Goal: Find specific page/section: Find specific page/section

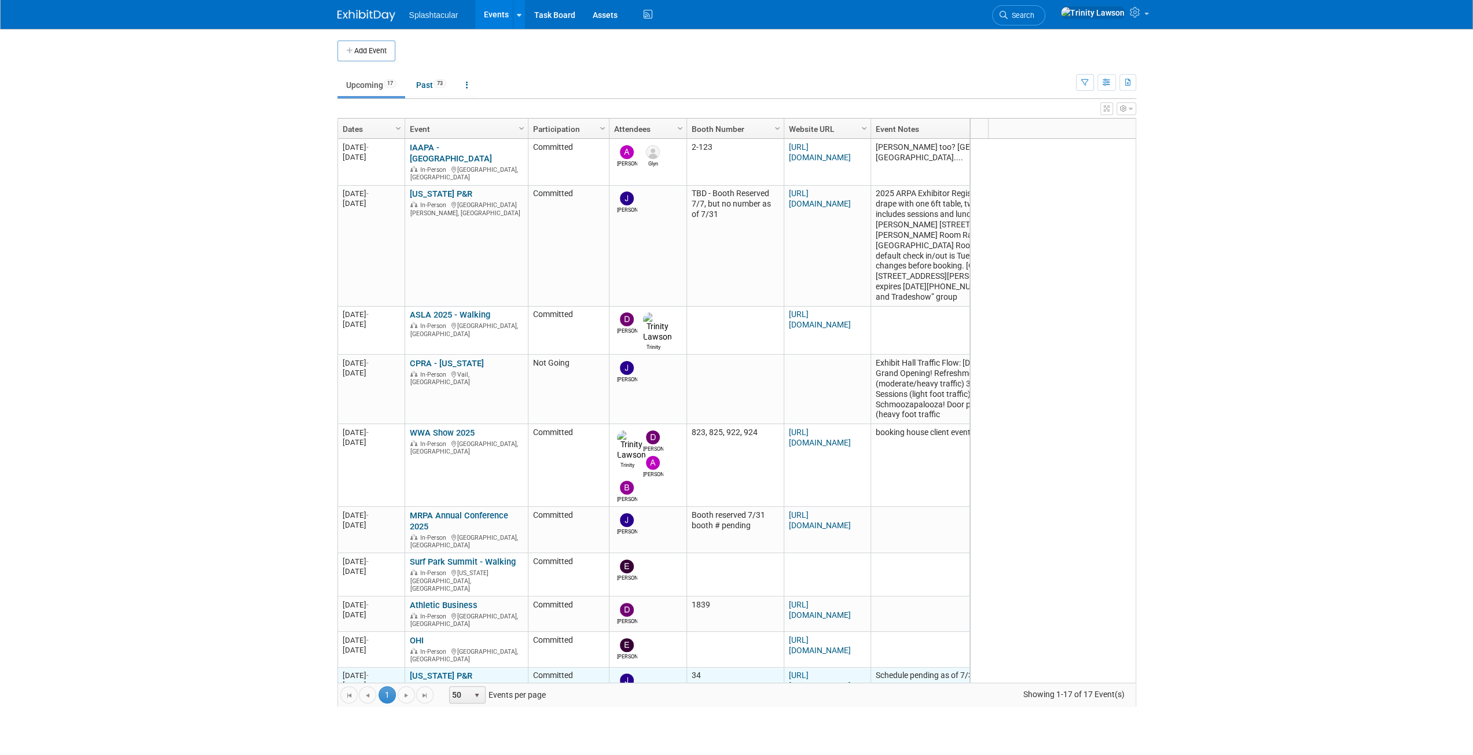
click at [442, 671] on link "[US_STATE] P&R" at bounding box center [441, 676] width 63 height 10
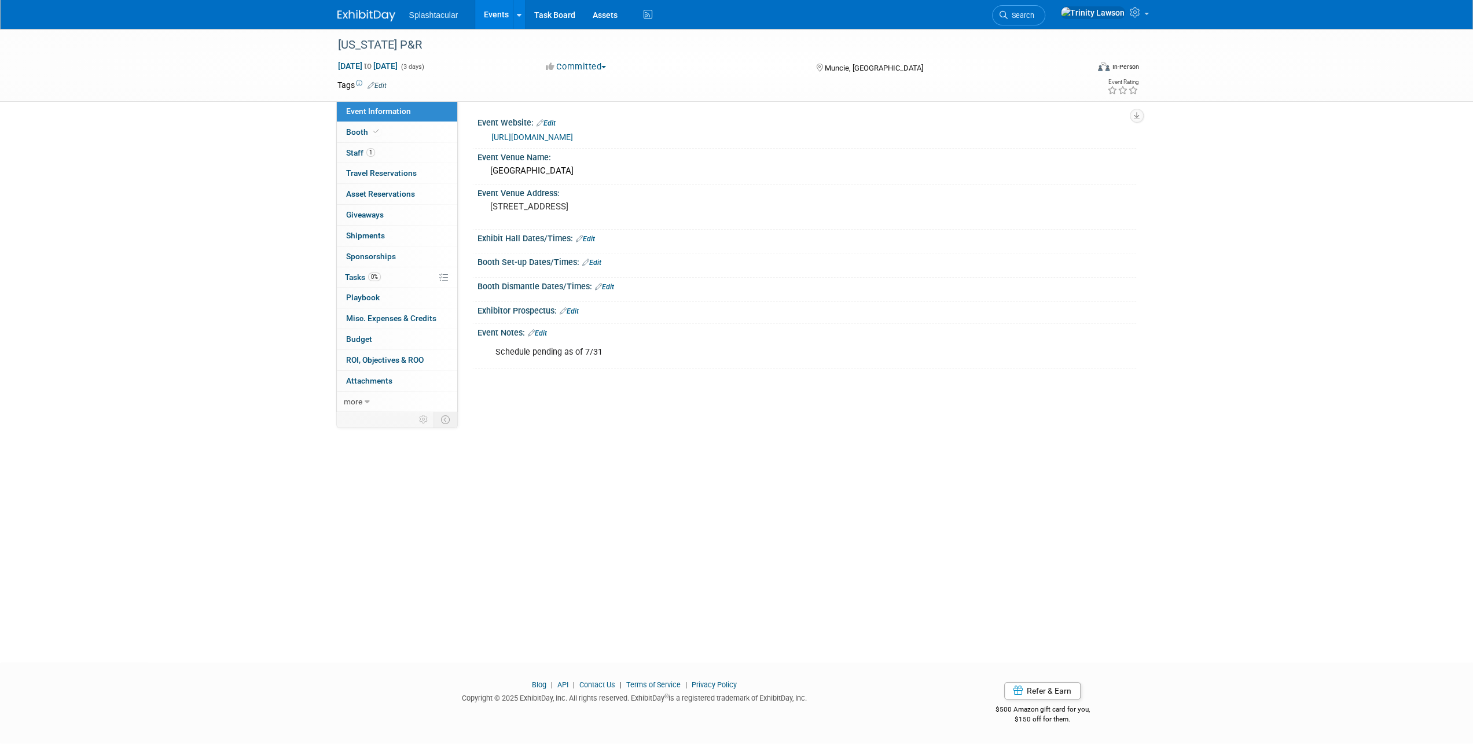
click at [500, 24] on link "Events" at bounding box center [496, 14] width 42 height 29
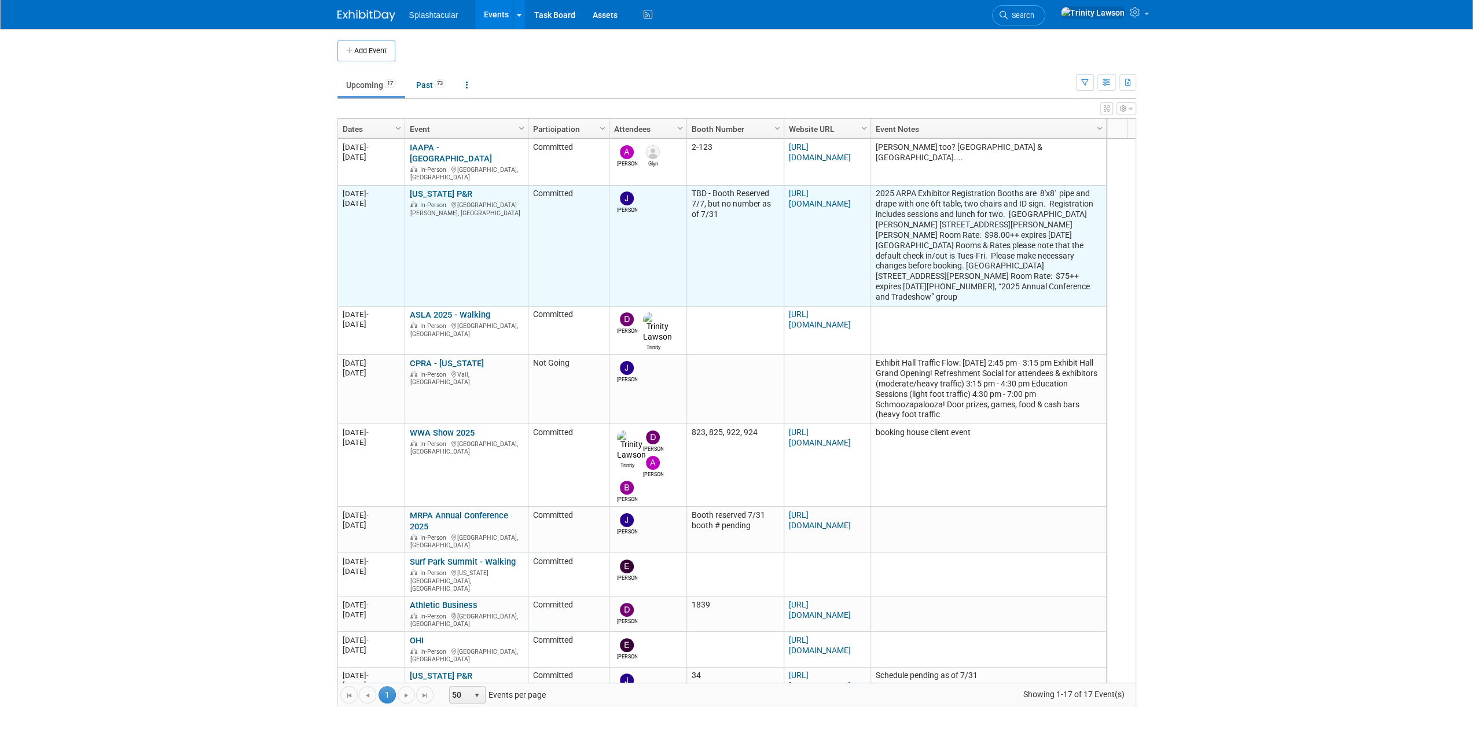
click at [443, 189] on link "[US_STATE] P&R" at bounding box center [441, 194] width 63 height 10
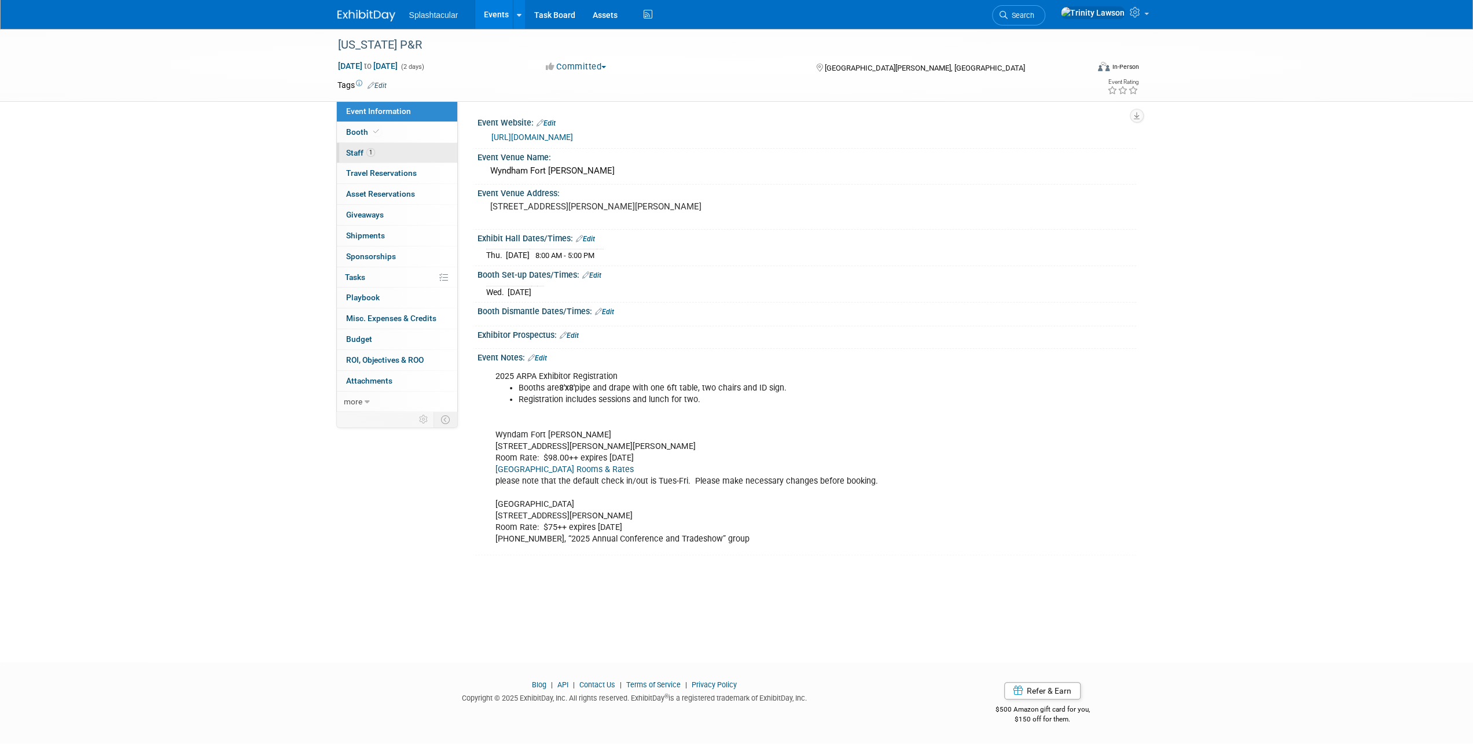
click at [434, 145] on link "1 Staff 1" at bounding box center [397, 153] width 120 height 20
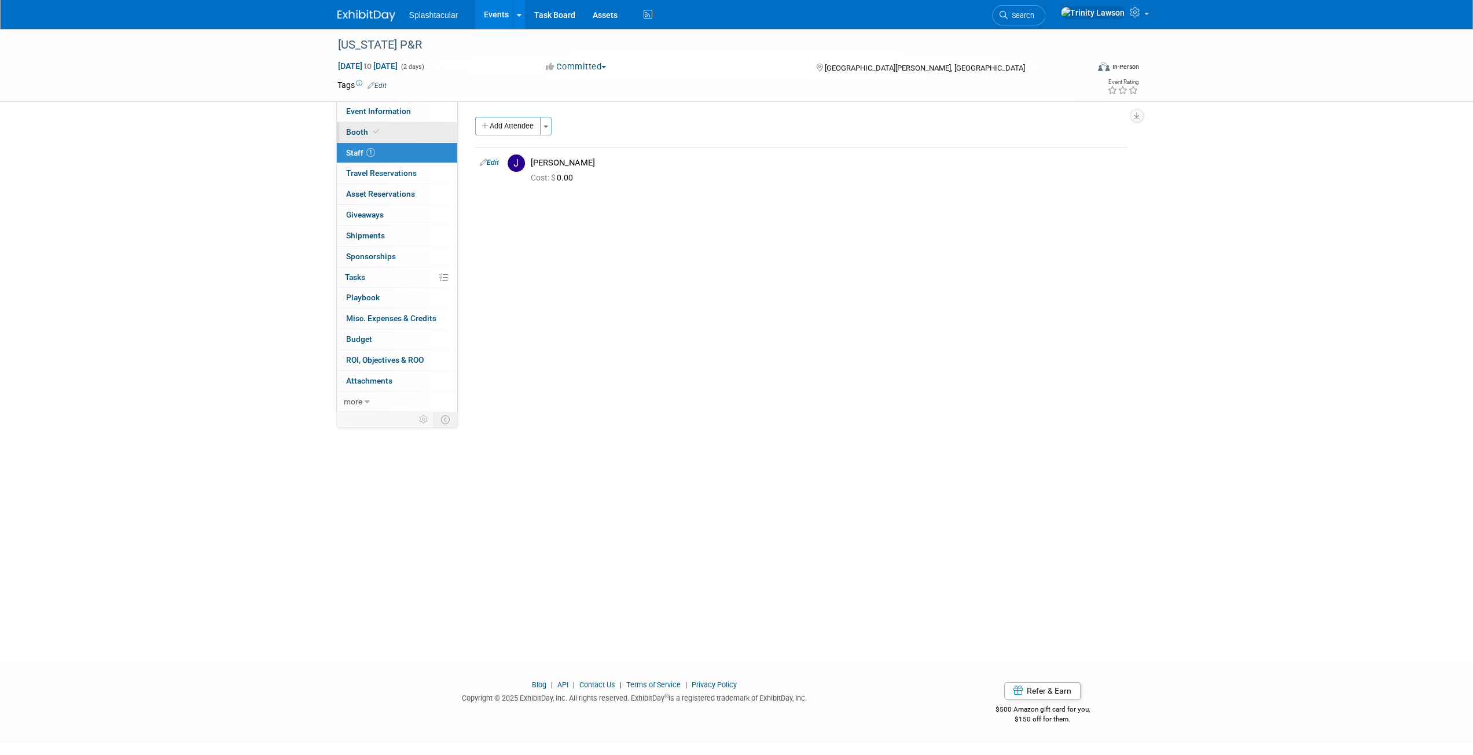
click at [368, 125] on link "Booth" at bounding box center [397, 132] width 120 height 20
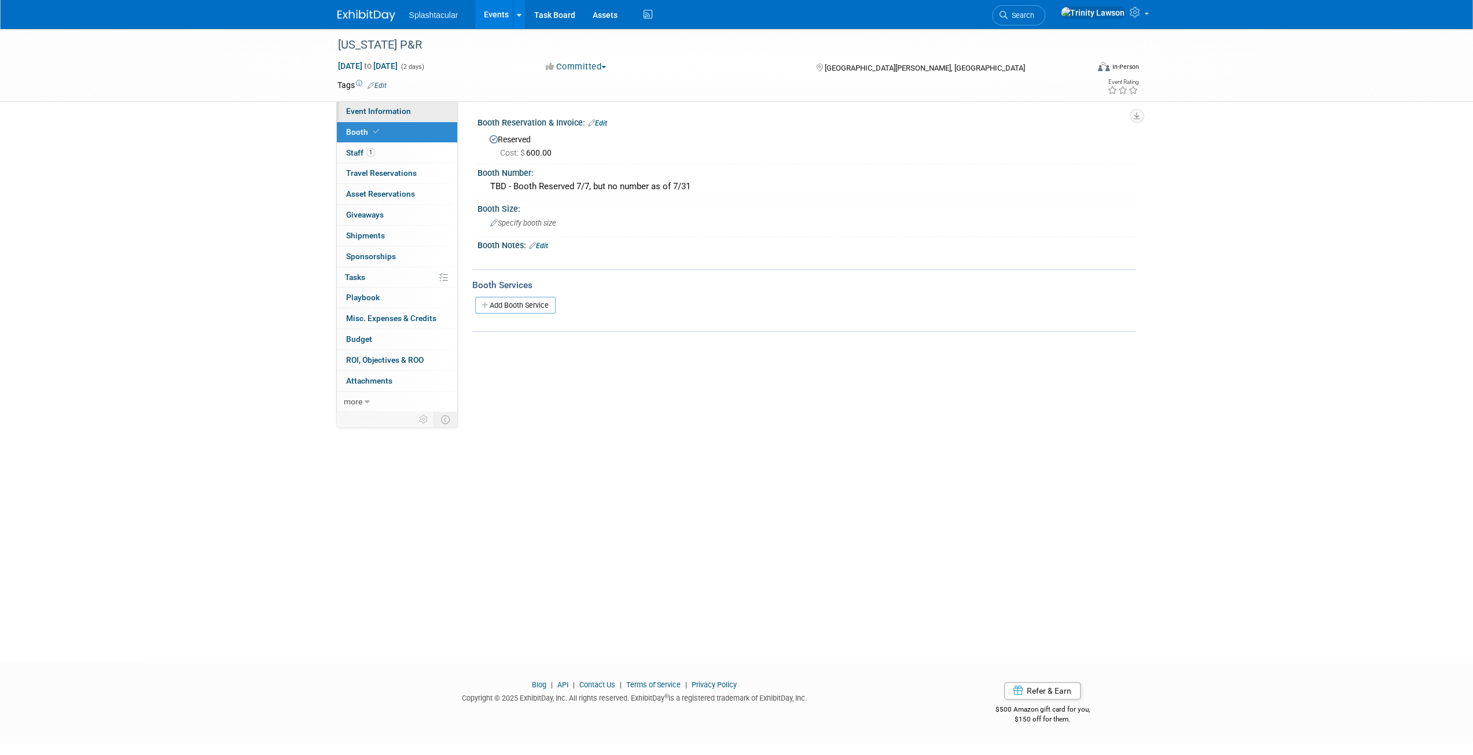
click at [374, 107] on span "Event Information" at bounding box center [378, 111] width 65 height 9
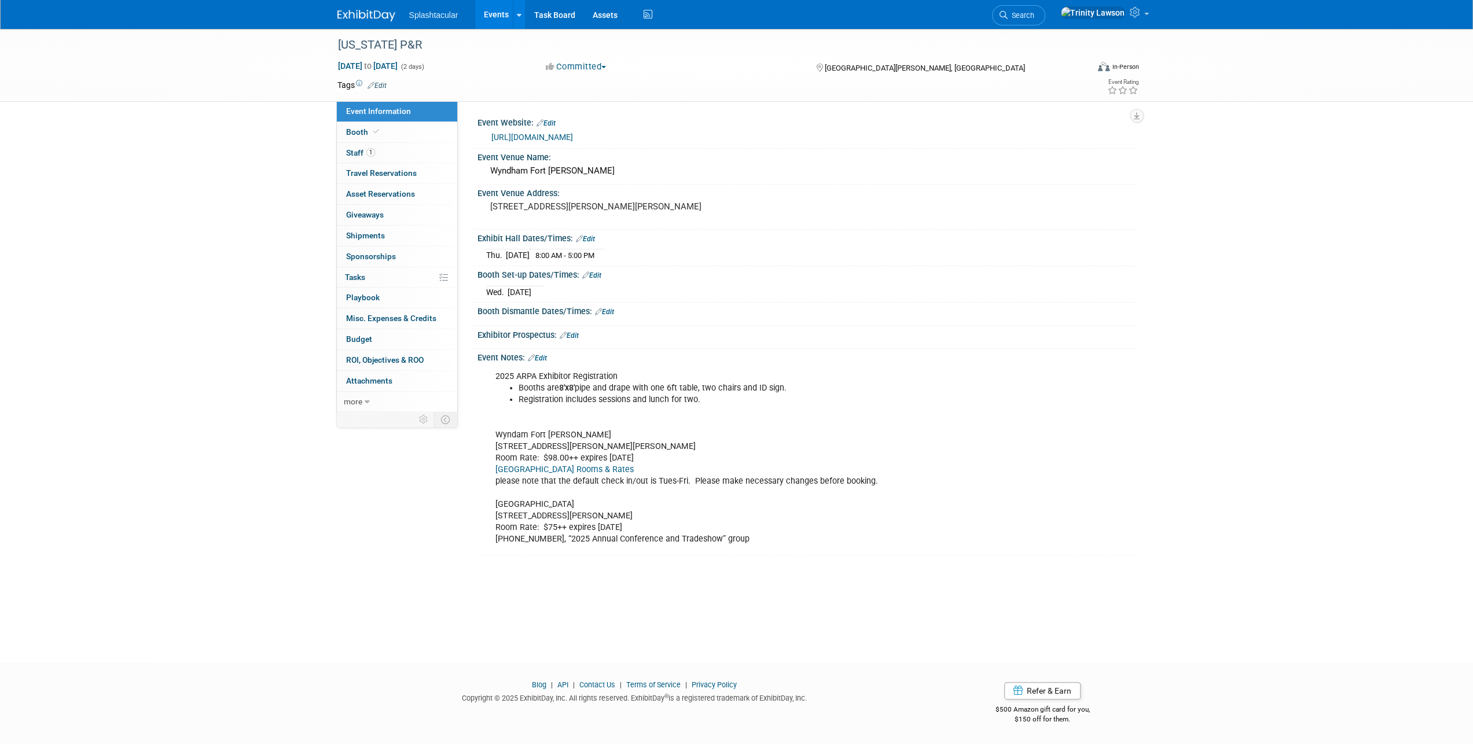
click at [624, 497] on div "2025 ARPA Exhibitor Registration Booths are 8'x8' pipe and drape with one 6ft t…" at bounding box center [748, 458] width 522 height 186
click at [543, 354] on link "Edit" at bounding box center [537, 358] width 19 height 8
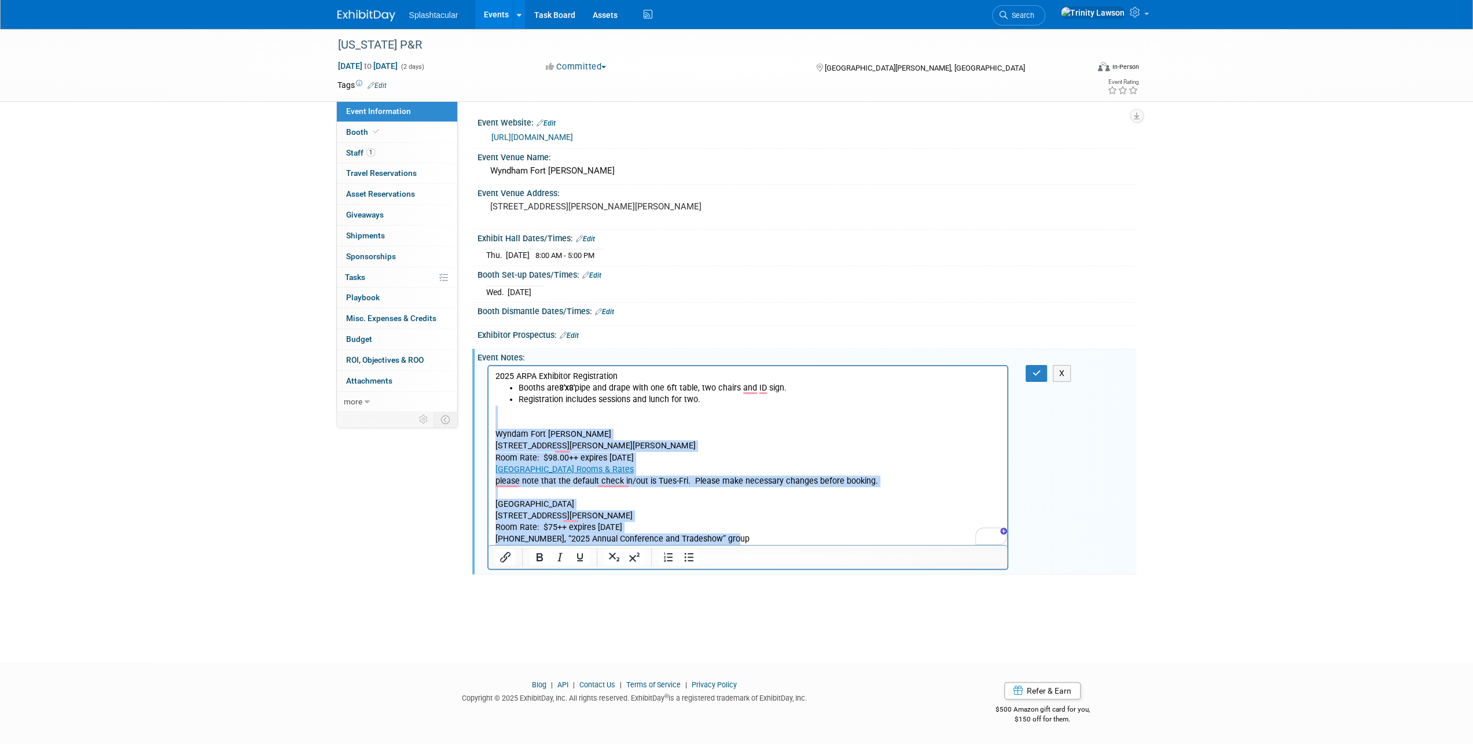
drag, startPoint x: 690, startPoint y: 498, endPoint x: 1272, endPoint y: 912, distance: 714.5
click at [786, 545] on html "2025 ARPA Exhibitor Registration Booths are 8'x8' pipe and drape with one 6ft t…" at bounding box center [747, 455] width 519 height 179
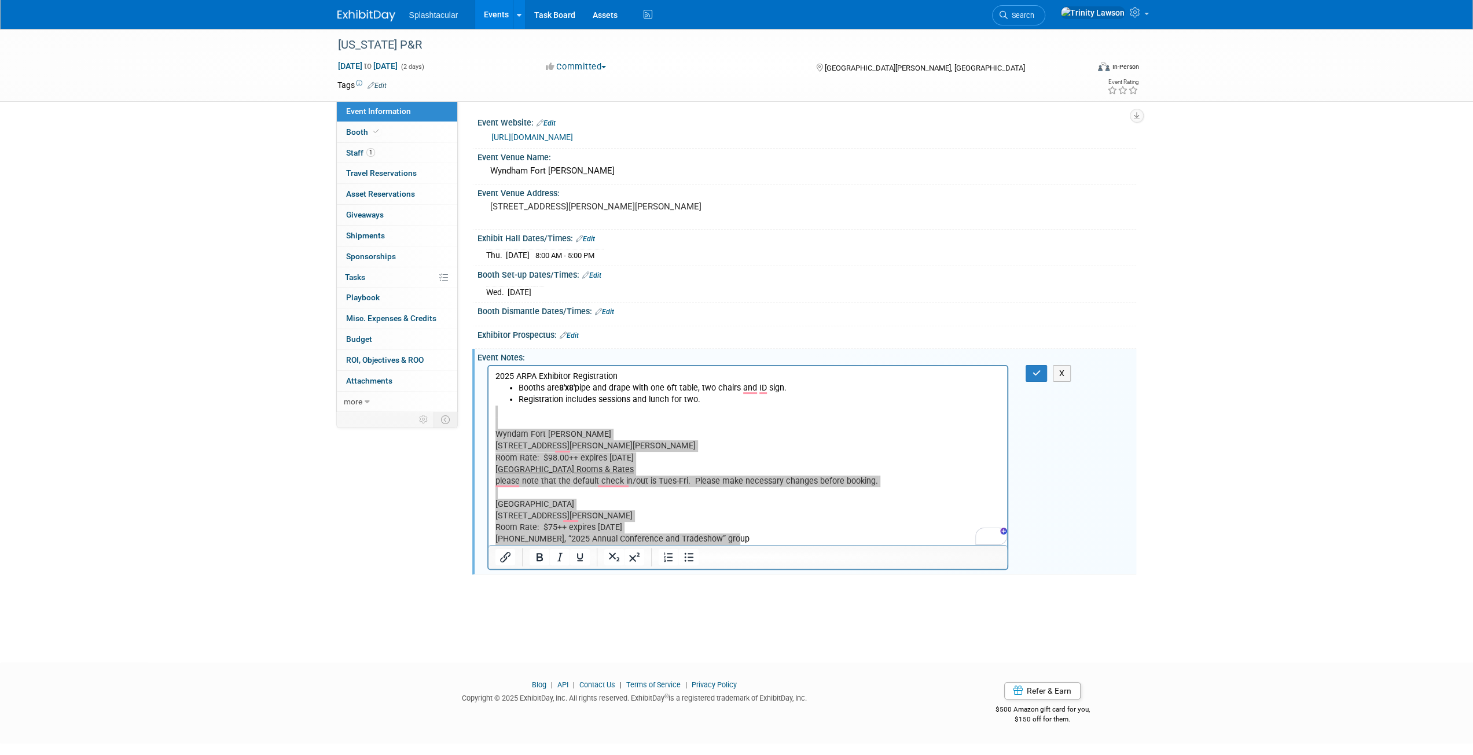
click at [399, 473] on div "Event Information Event Info Booth Booth 1 Staff 1 Staff 0 Travel Reservations …" at bounding box center [737, 302] width 816 height 546
click at [1057, 368] on button "X" at bounding box center [1062, 373] width 19 height 17
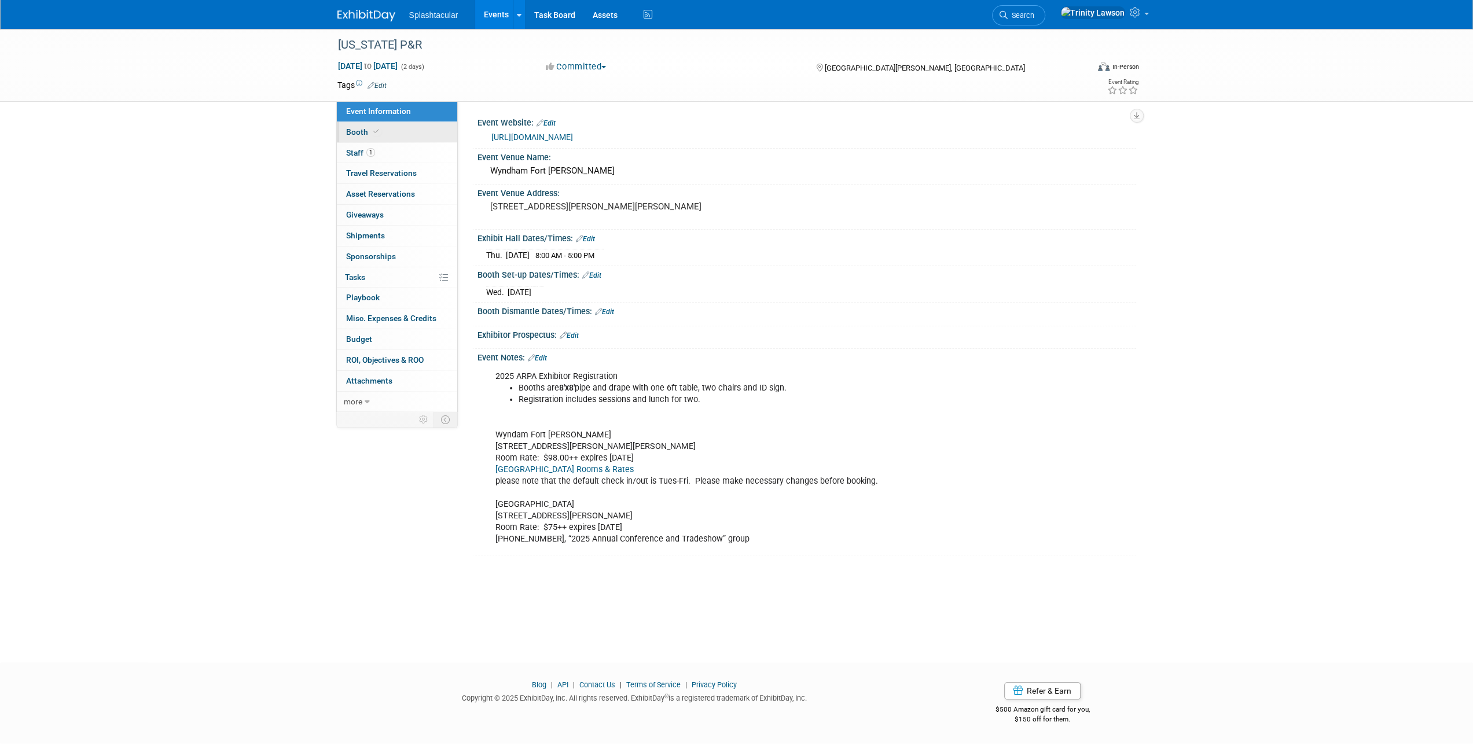
click at [424, 141] on link "Booth" at bounding box center [397, 132] width 120 height 20
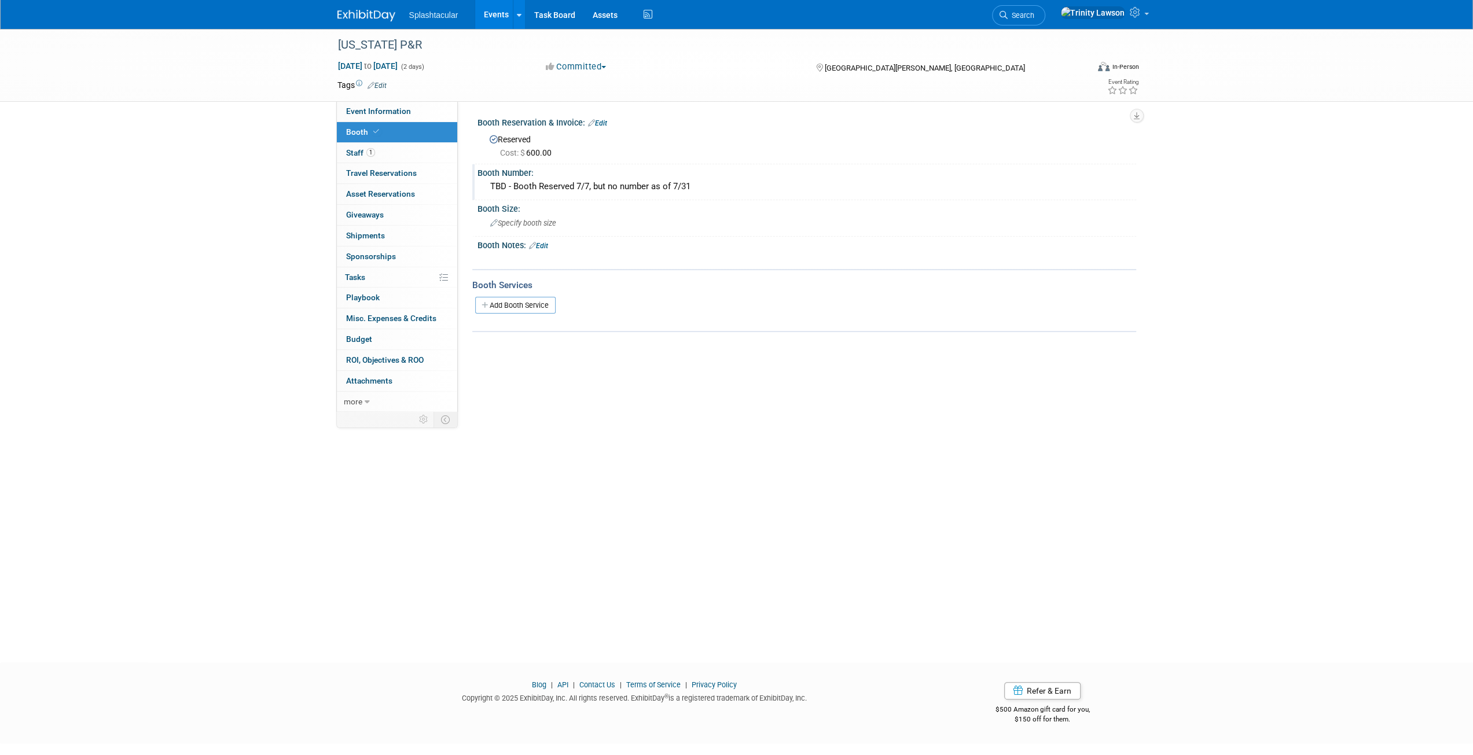
click at [665, 187] on div "TBD - Booth Reserved 7/7, but no number as of 7/31" at bounding box center [806, 187] width 641 height 18
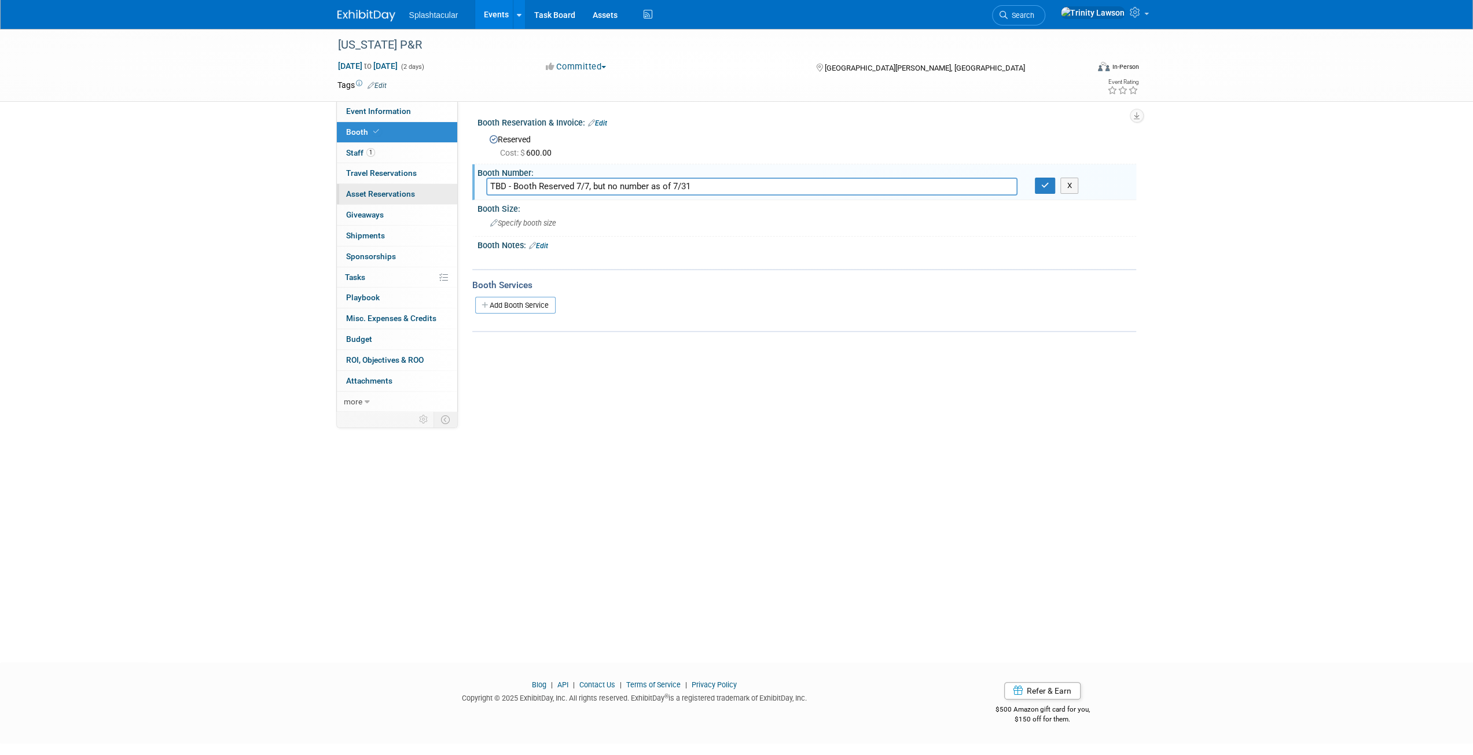
drag, startPoint x: 436, startPoint y: 187, endPoint x: 376, endPoint y: 186, distance: 59.6
click at [376, 186] on div "Event Information Event Info Booth Booth 1 Staff 1 Staff 0 Travel Reservations …" at bounding box center [737, 219] width 816 height 381
type input "25"
click at [1036, 186] on button "button" at bounding box center [1045, 186] width 21 height 16
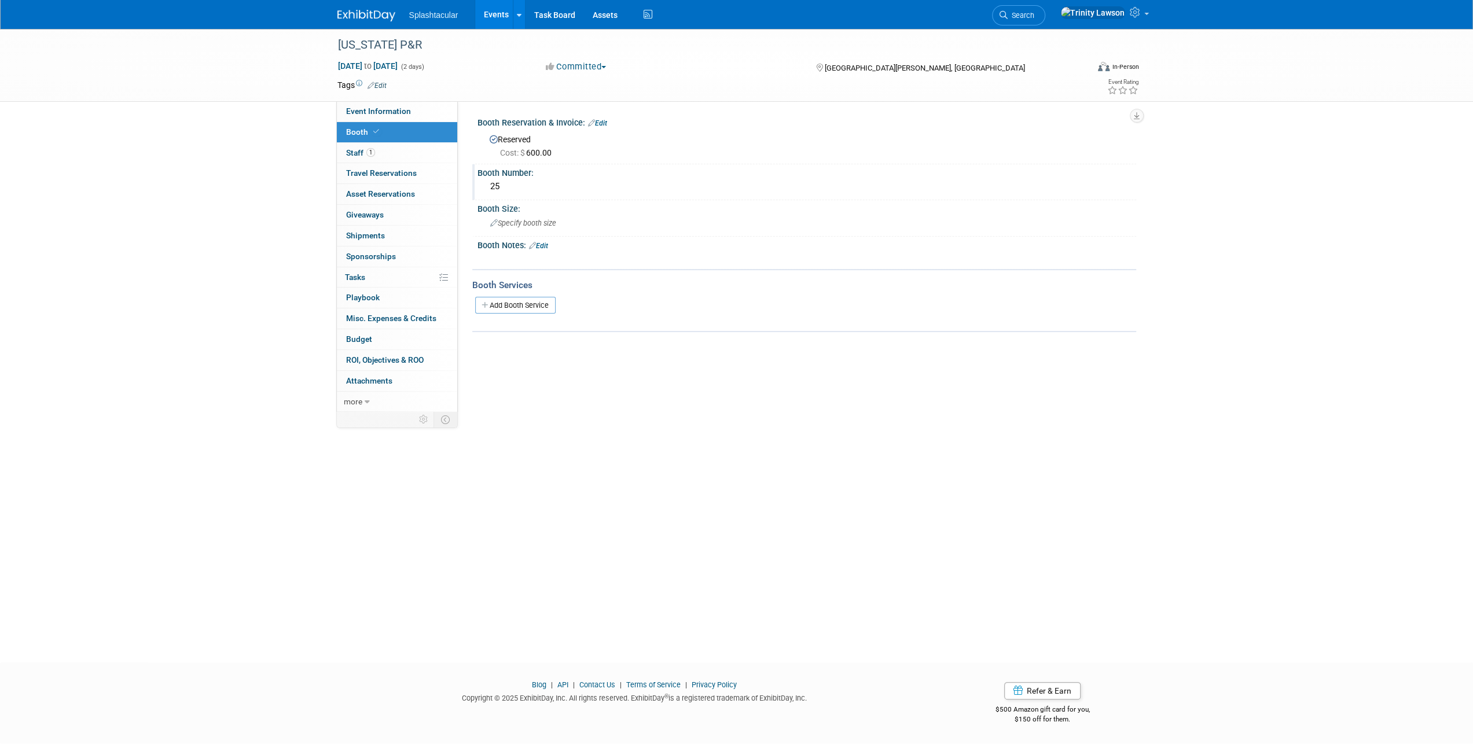
click at [483, 15] on link "Events" at bounding box center [496, 14] width 42 height 29
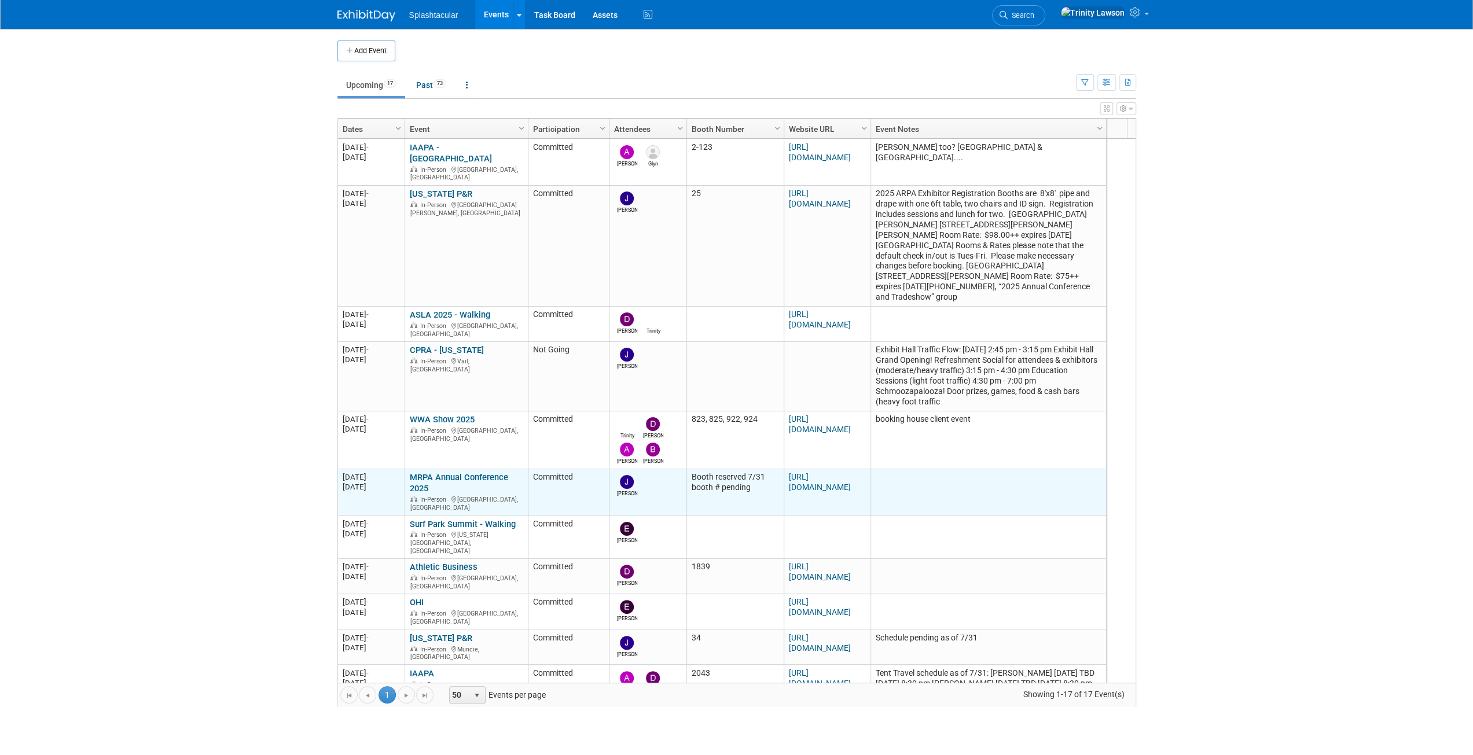
click at [499, 472] on link "MRPA Annual Conference 2025" at bounding box center [459, 482] width 98 height 21
